Goal: Use online tool/utility: Utilize a website feature to perform a specific function

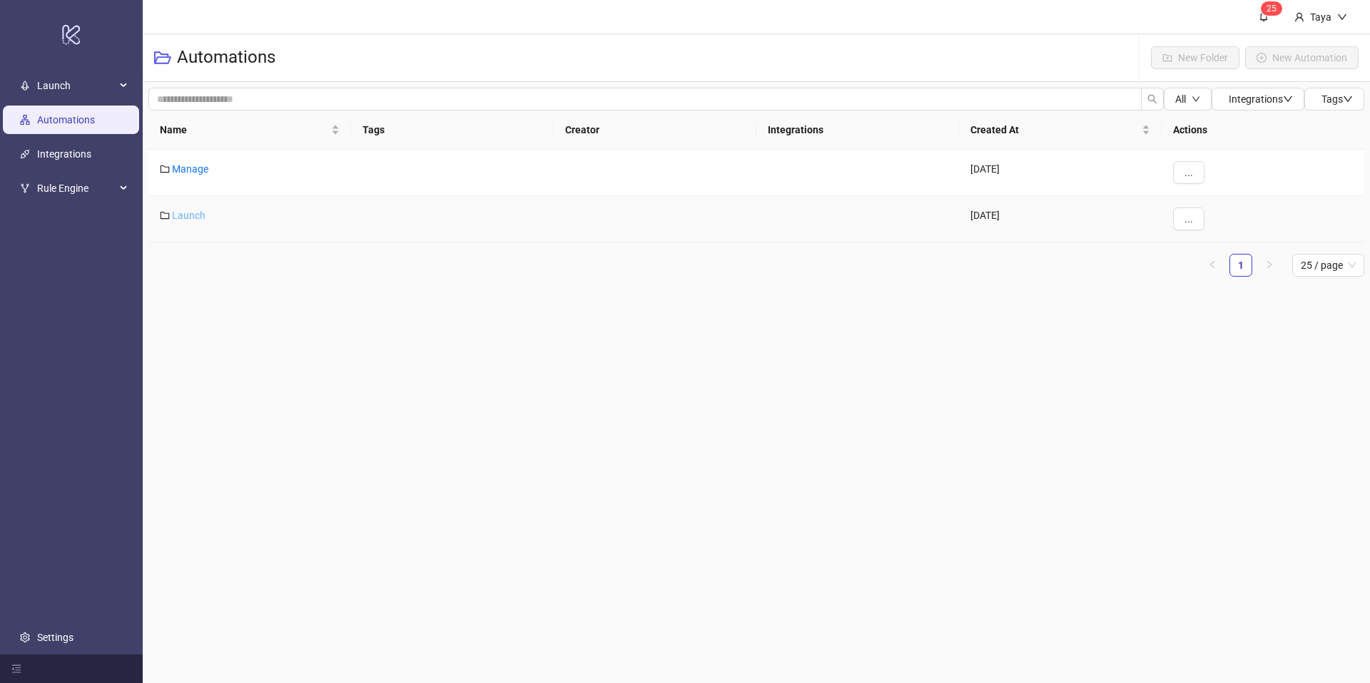
click at [198, 216] on link "Launch" at bounding box center [189, 215] width 34 height 11
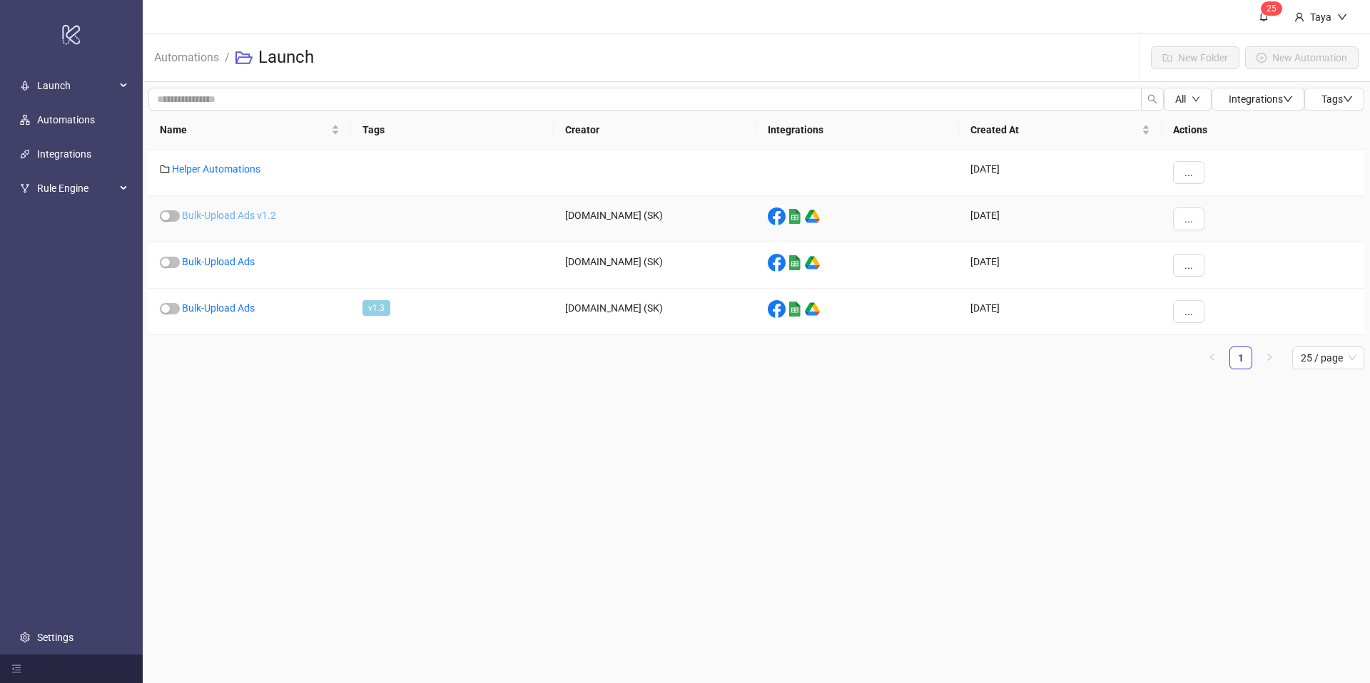
click at [245, 216] on link "Bulk-Upload Ads v1.2" at bounding box center [229, 215] width 94 height 11
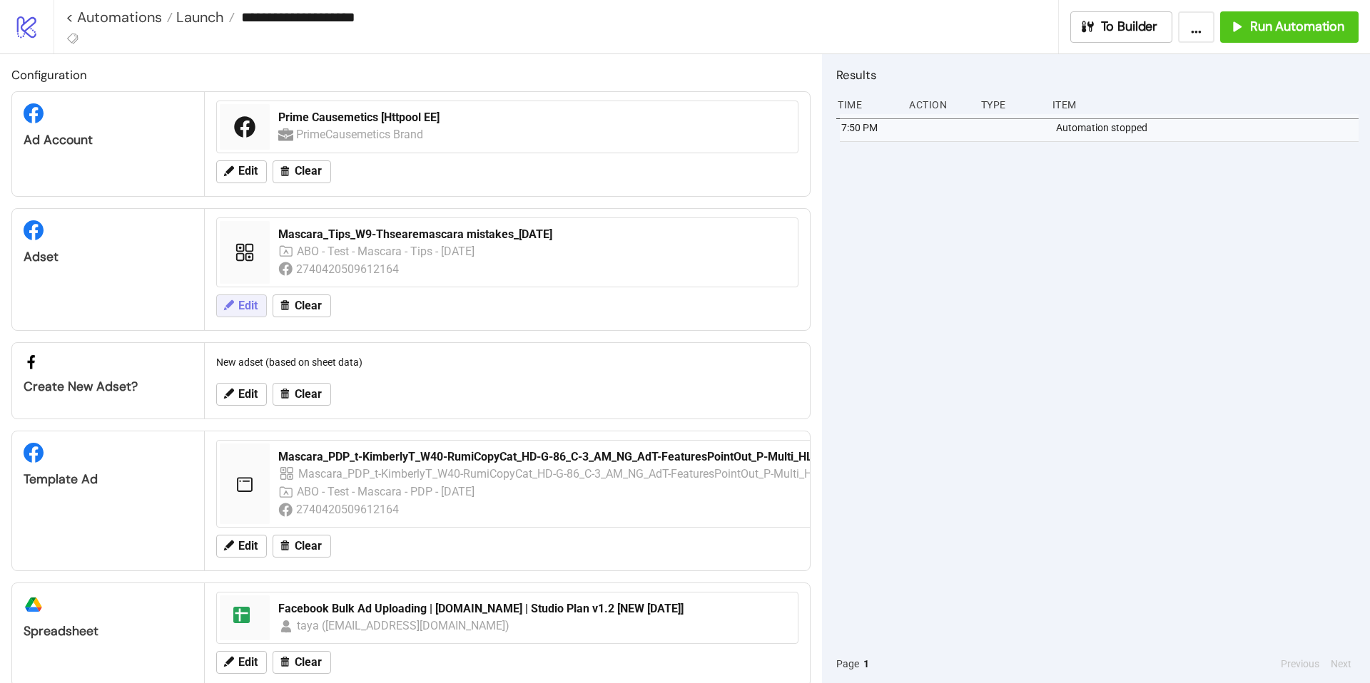
click at [228, 308] on icon at bounding box center [228, 305] width 13 height 13
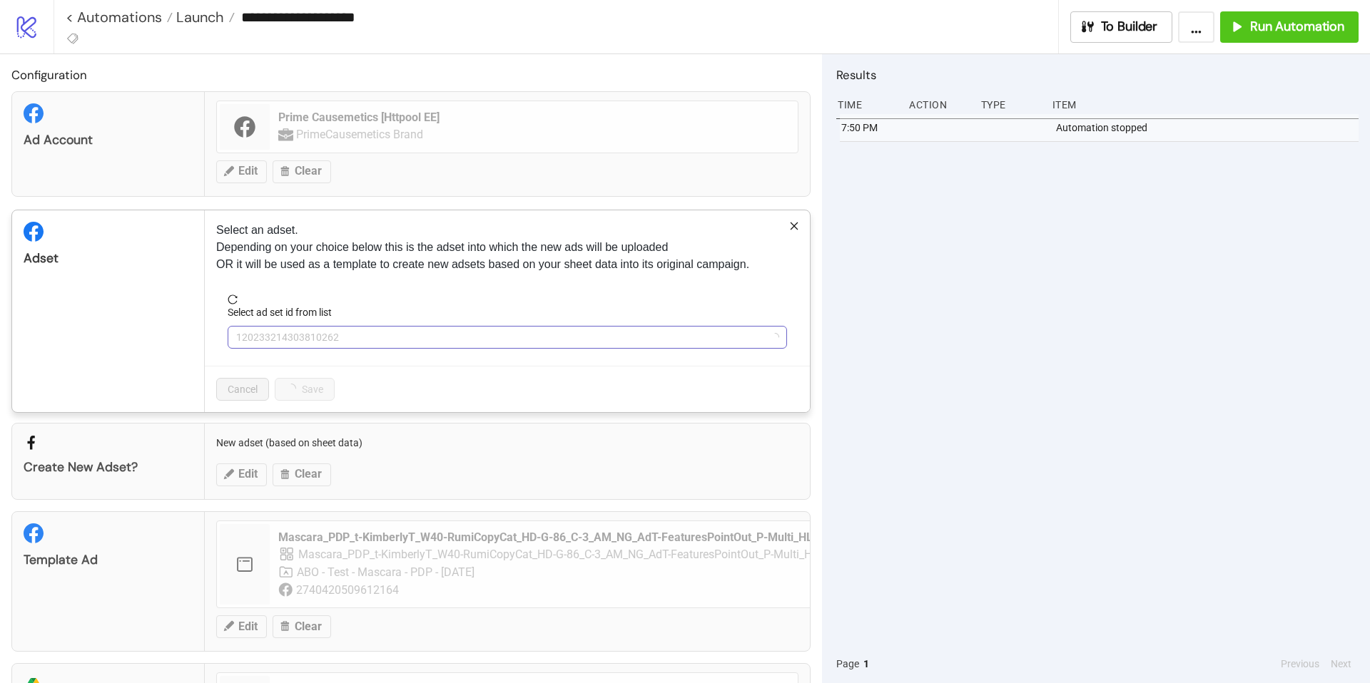
click at [489, 330] on span "120233214303810262" at bounding box center [507, 337] width 542 height 21
click at [486, 330] on span "Mascara_Tips_W9-Thsearemascara mistakes_[DATE]" at bounding box center [507, 337] width 542 height 21
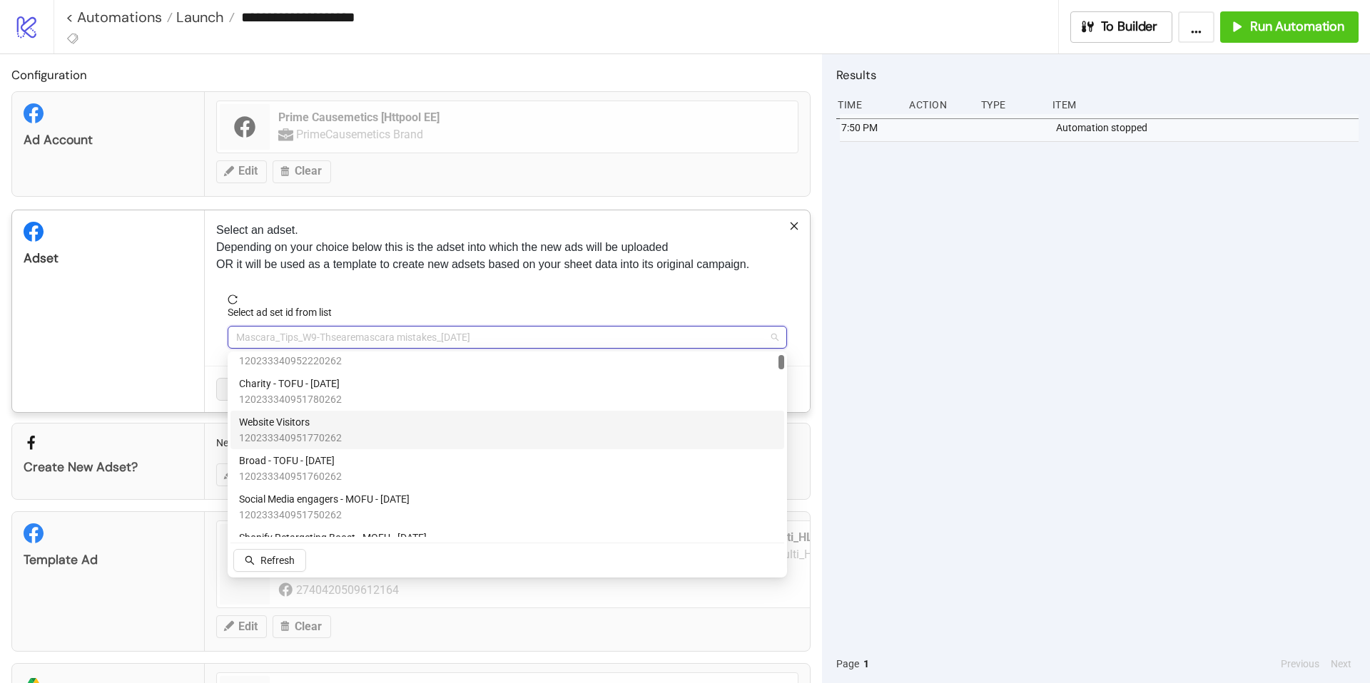
scroll to position [85, 0]
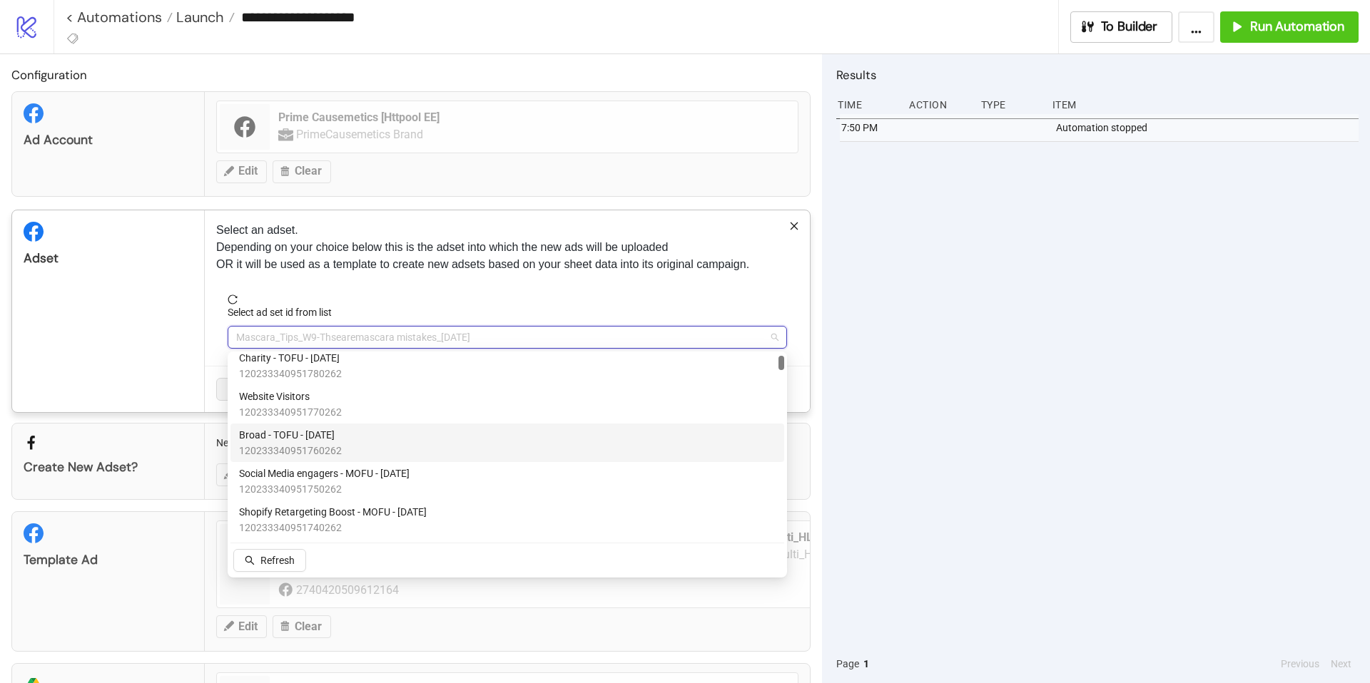
click at [418, 438] on div "Broad - TOFU - [DATE] 120233340951760262" at bounding box center [507, 442] width 536 height 31
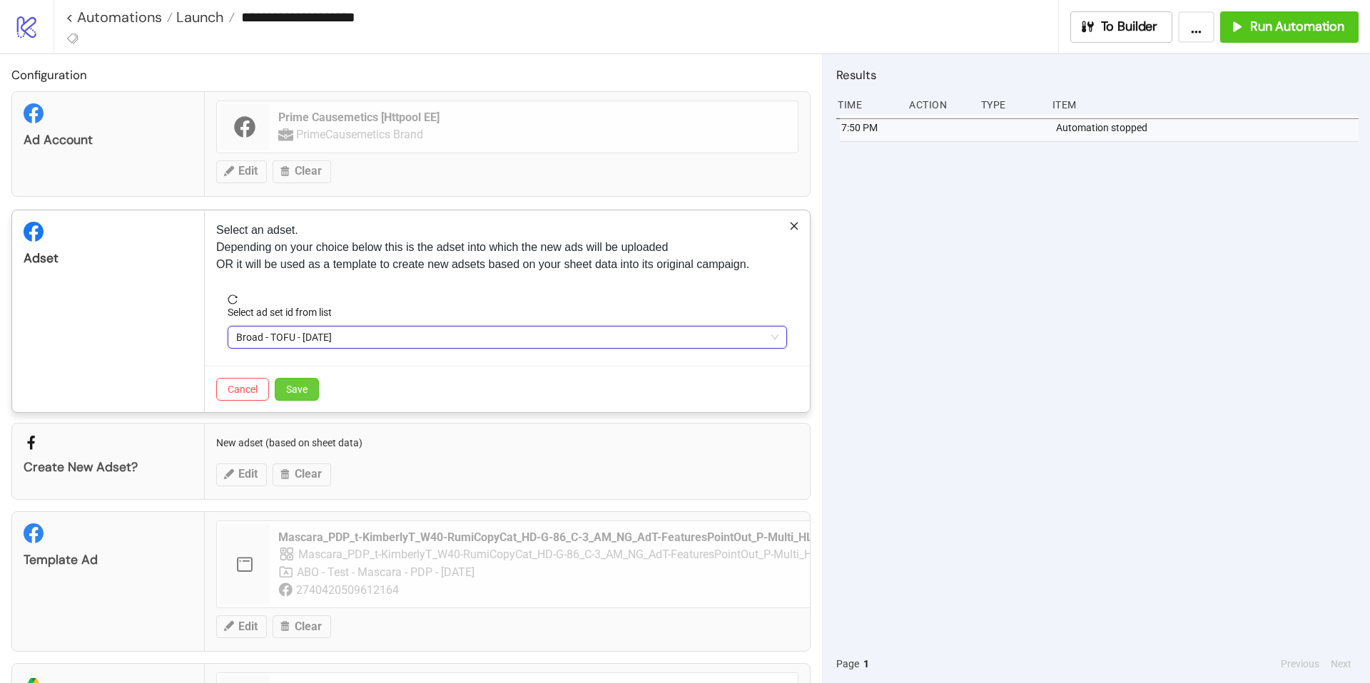
click at [307, 386] on span "Save" at bounding box center [296, 389] width 21 height 11
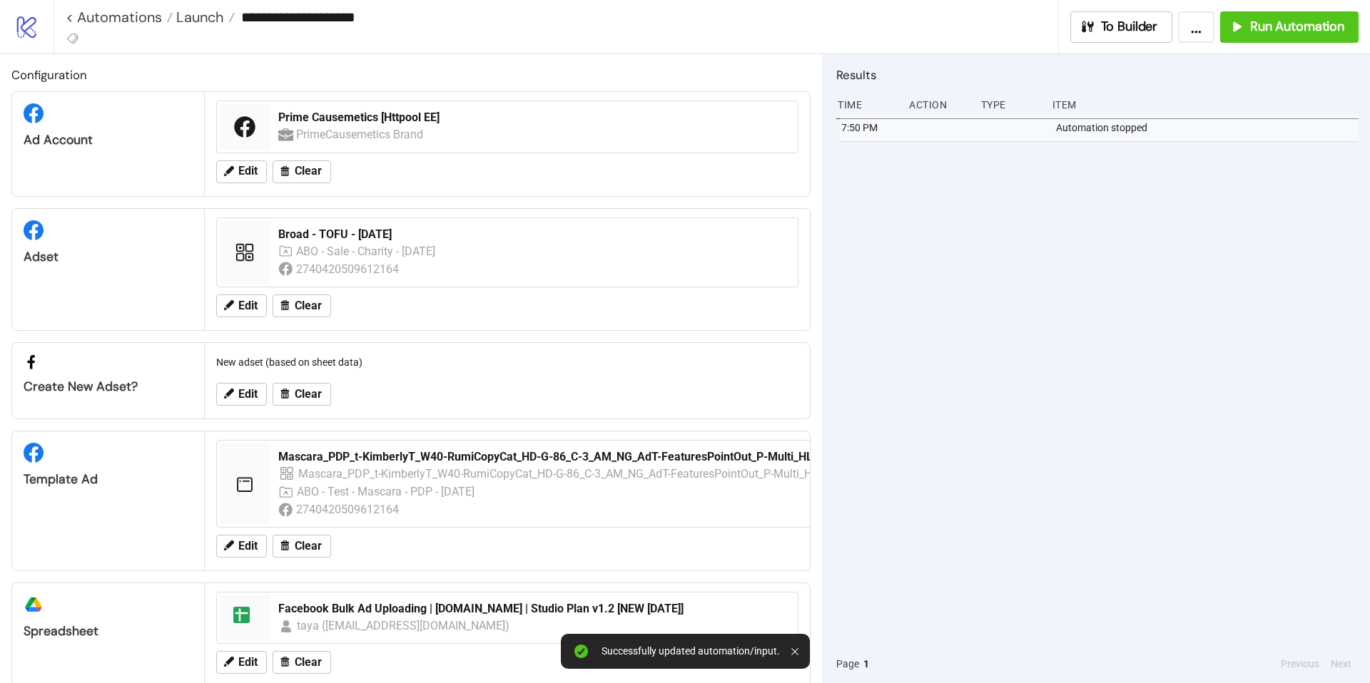
scroll to position [27, 0]
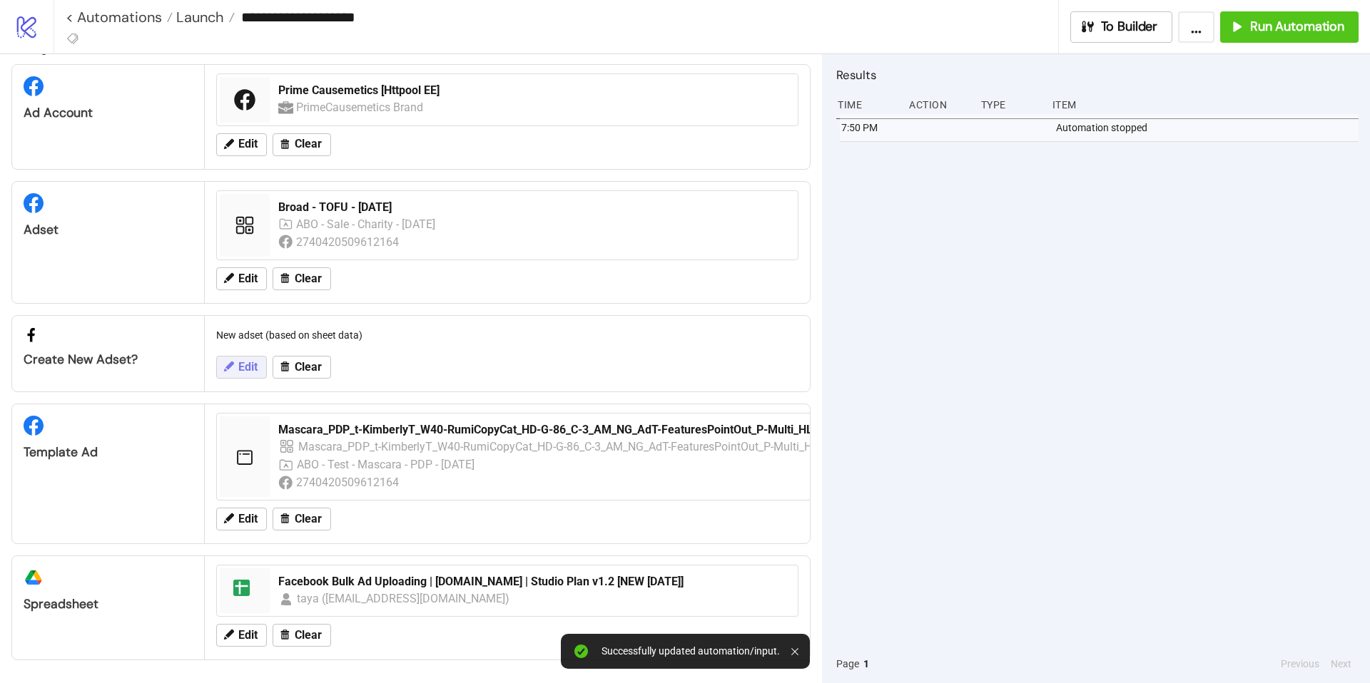
click at [243, 370] on span "Edit" at bounding box center [247, 367] width 19 height 13
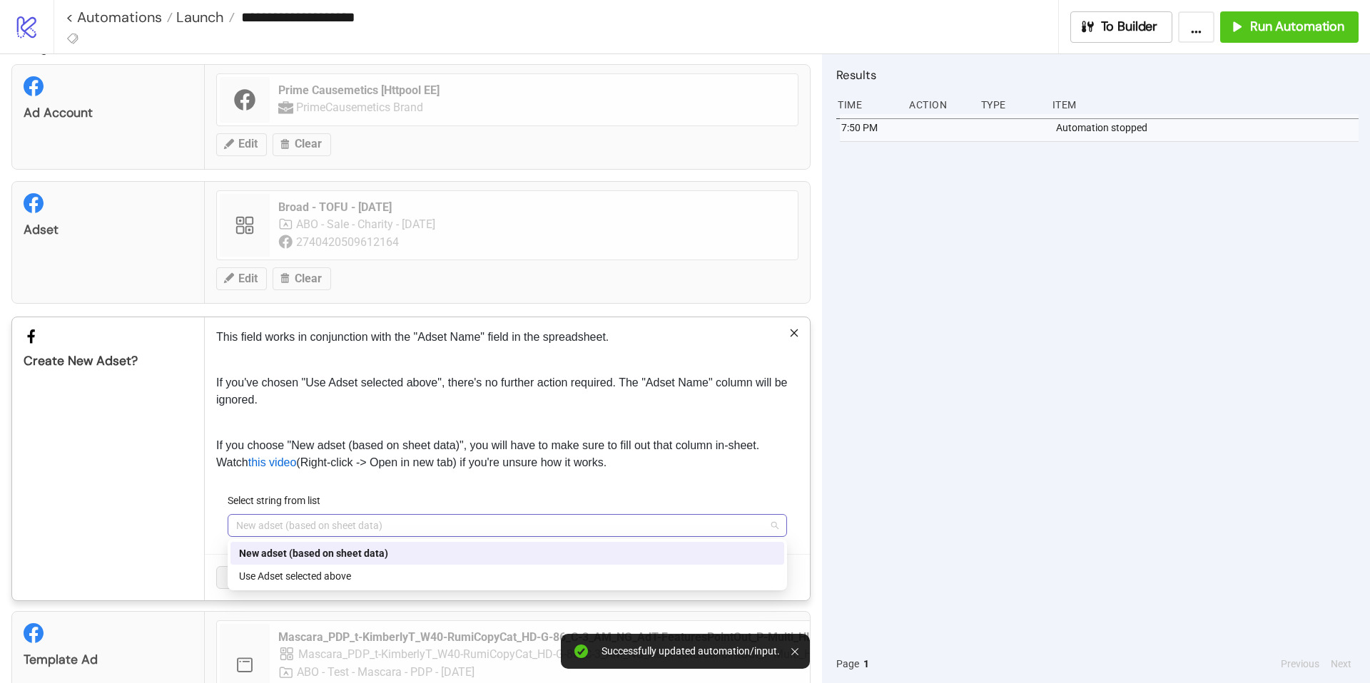
click at [444, 531] on span "New adset (based on sheet data)" at bounding box center [507, 525] width 542 height 21
click at [419, 576] on div "Use Adset selected above" at bounding box center [507, 577] width 536 height 16
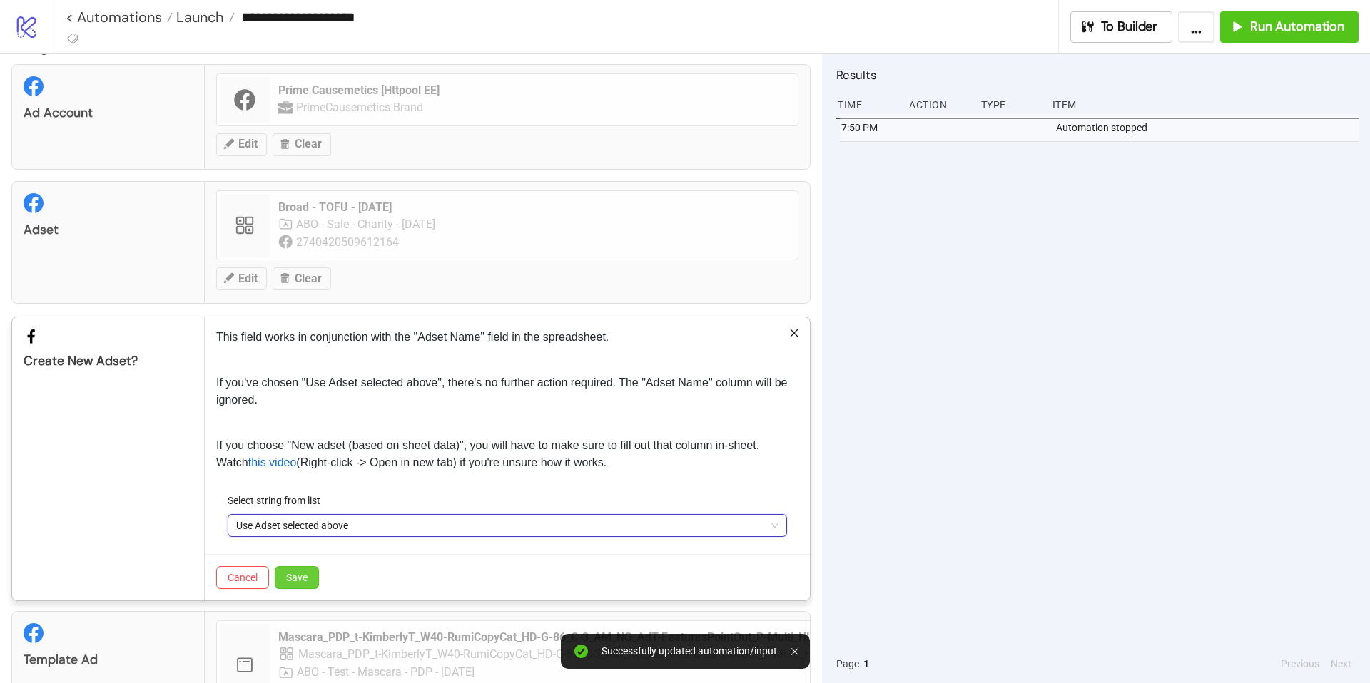
click at [301, 569] on button "Save" at bounding box center [297, 577] width 44 height 23
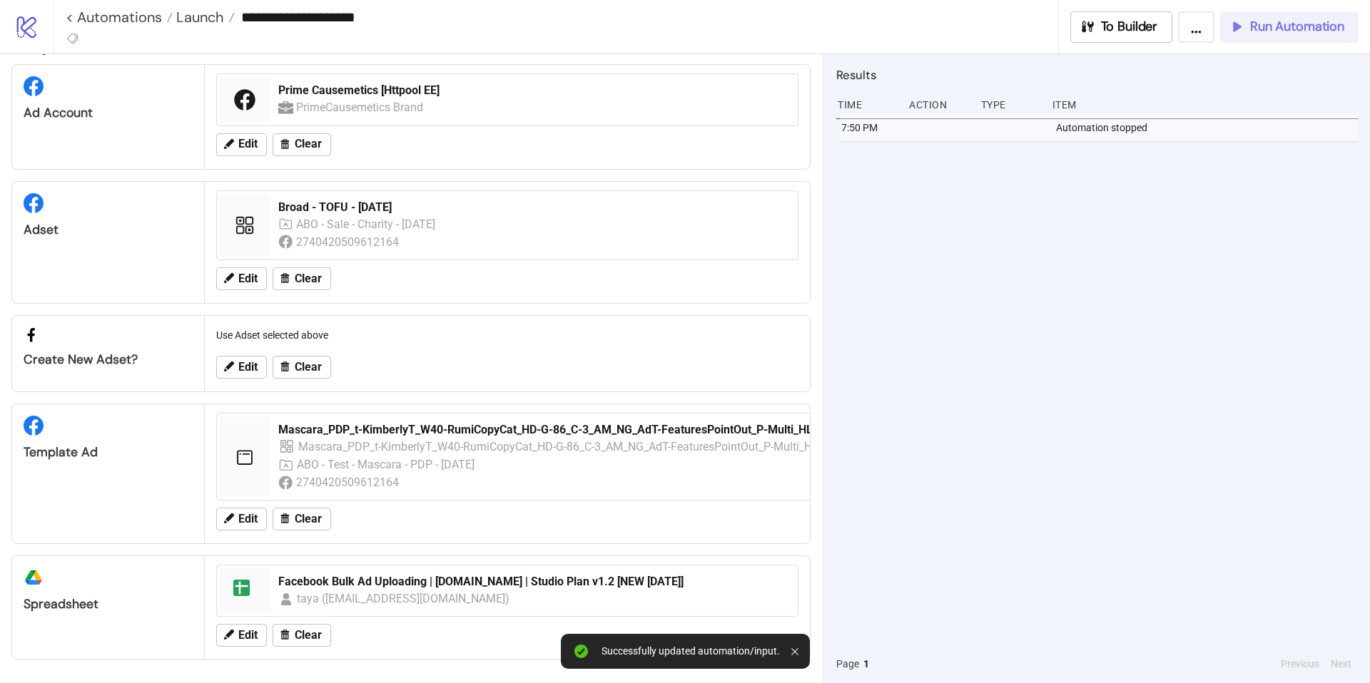
click at [1259, 27] on span "Run Automation" at bounding box center [1297, 27] width 94 height 16
